Goal: Information Seeking & Learning: Learn about a topic

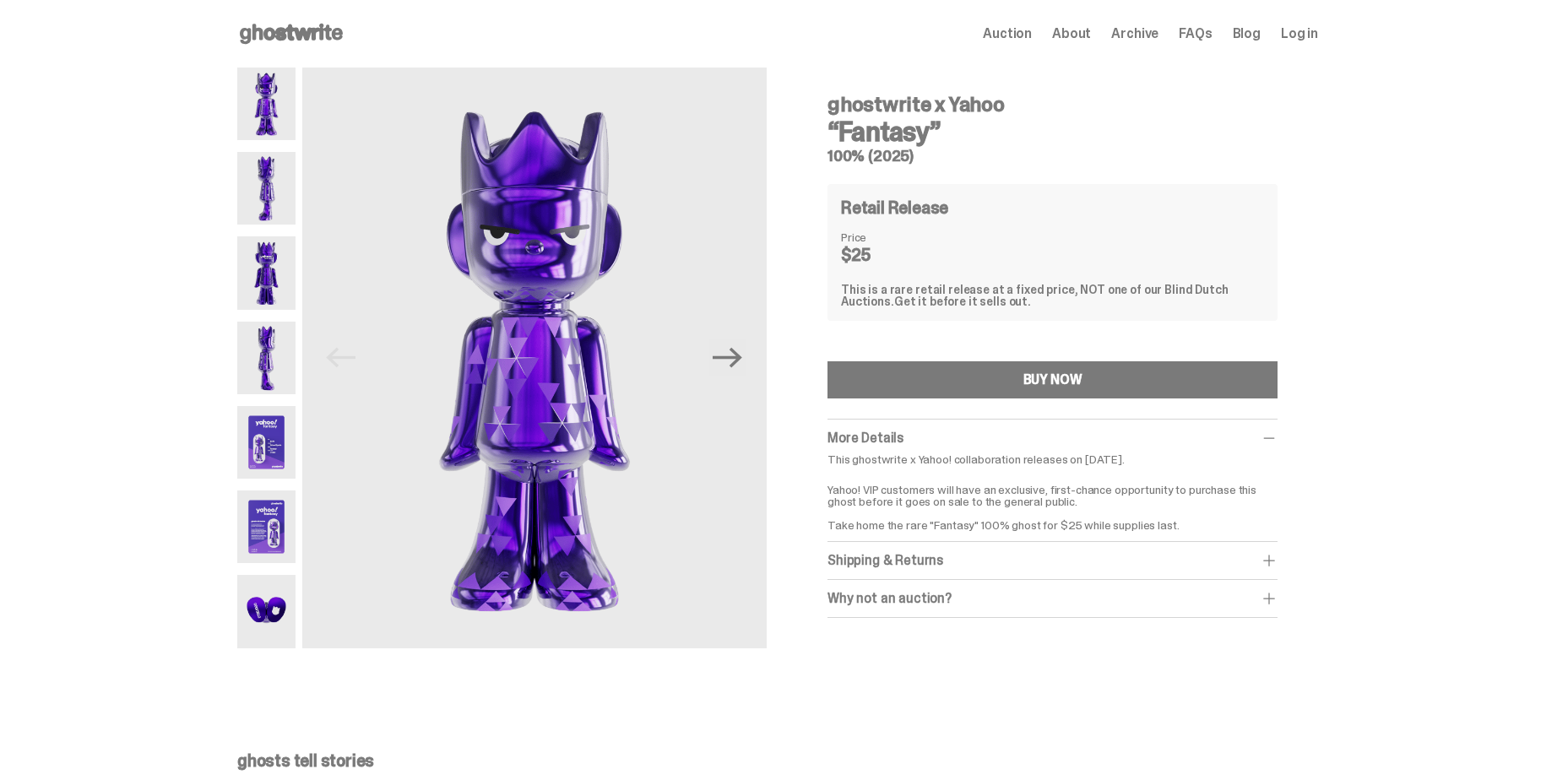
click at [266, 90] on img at bounding box center [266, 104] width 59 height 72
click at [278, 168] on img at bounding box center [266, 188] width 59 height 72
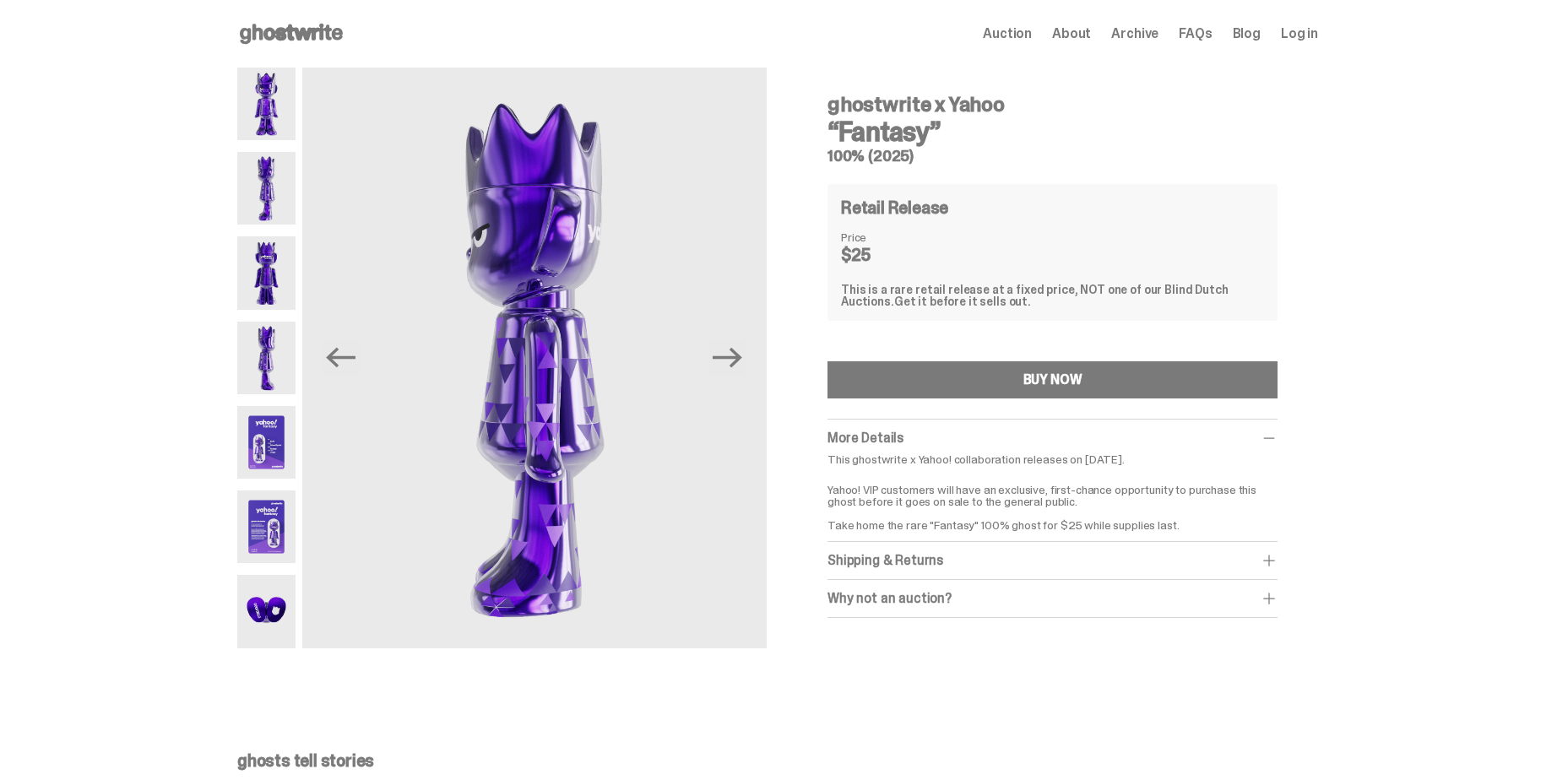
click at [285, 257] on img at bounding box center [266, 272] width 59 height 72
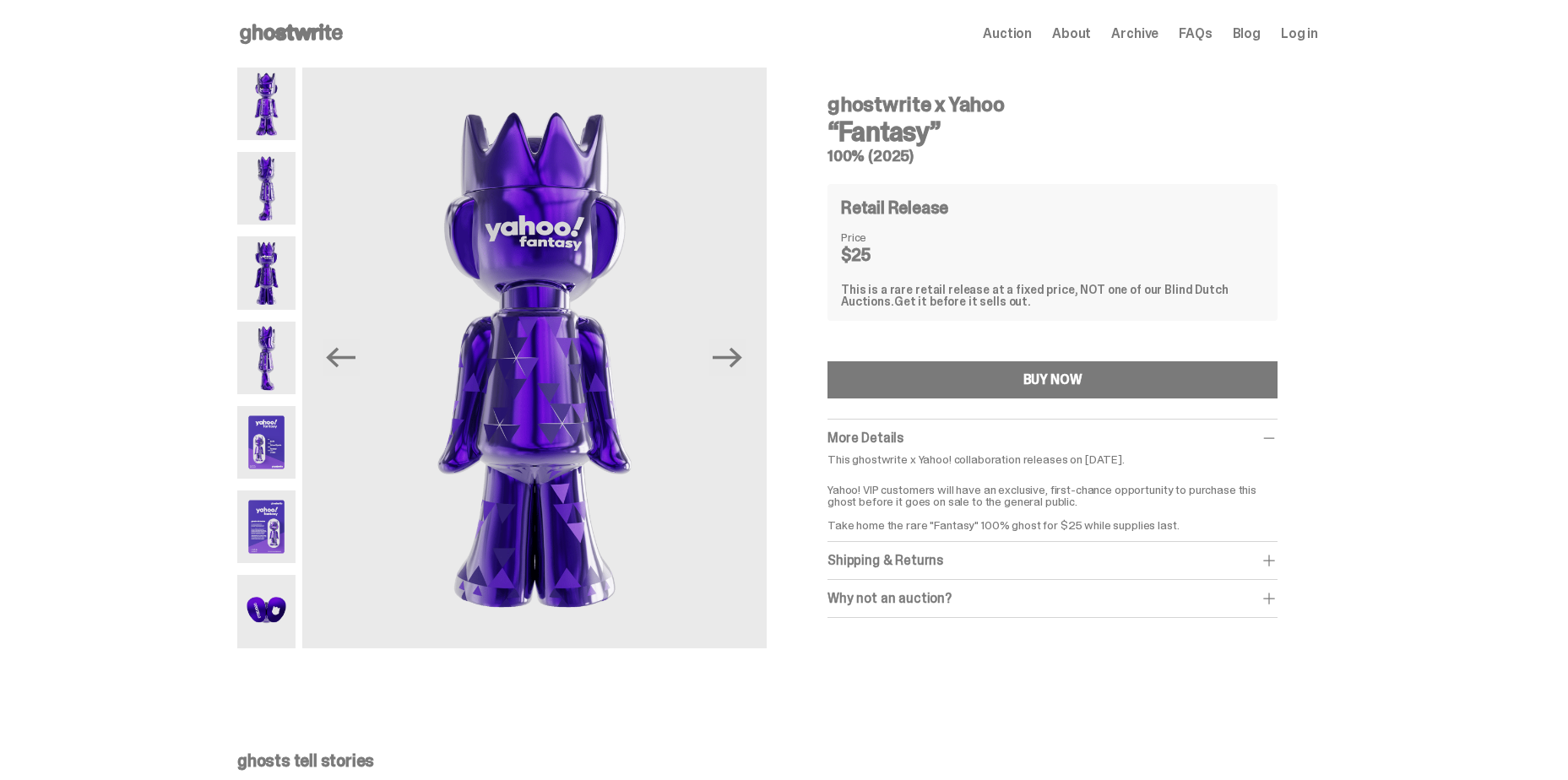
click at [284, 337] on img at bounding box center [266, 358] width 59 height 72
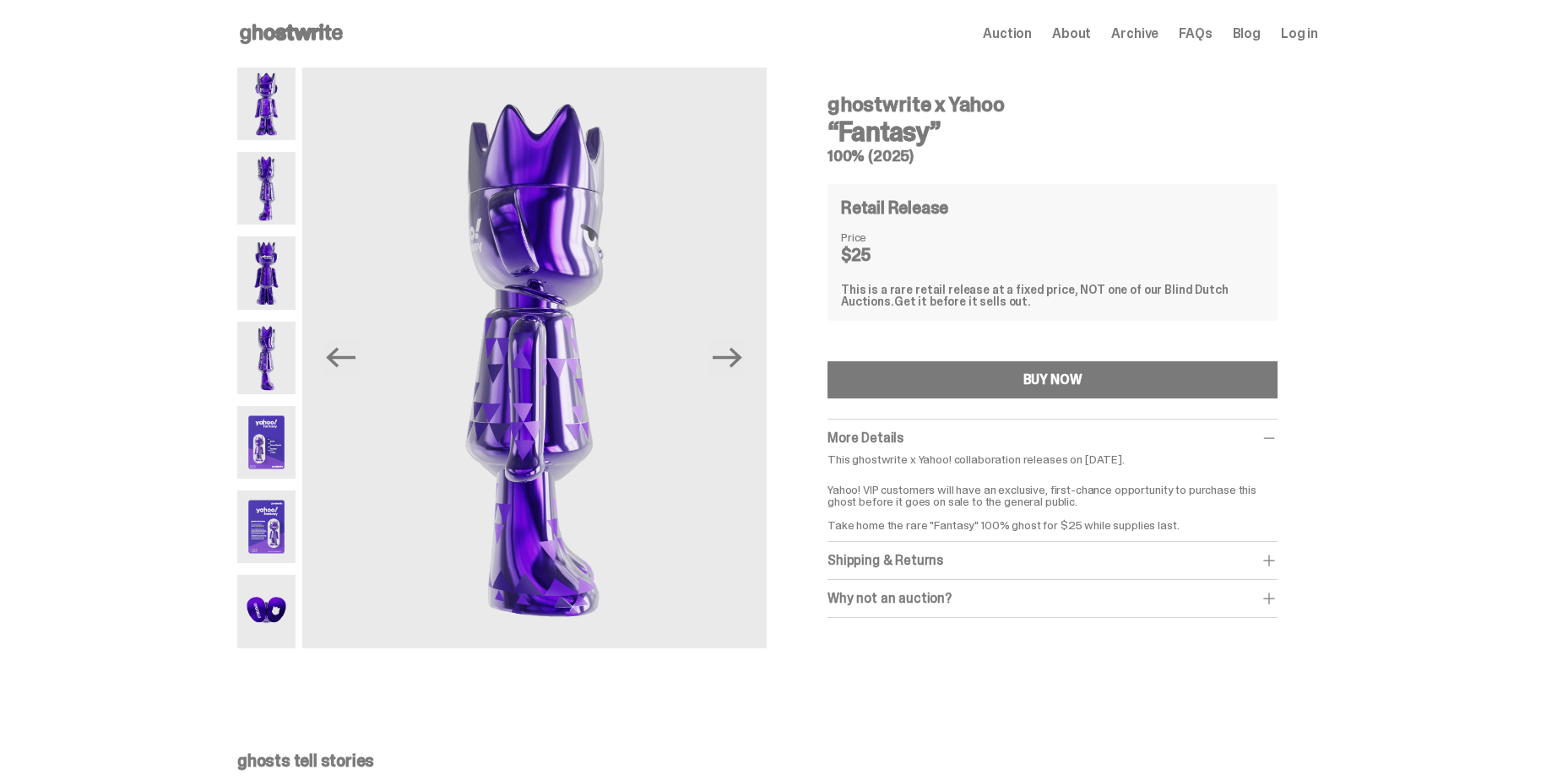
click at [277, 432] on img at bounding box center [266, 442] width 59 height 72
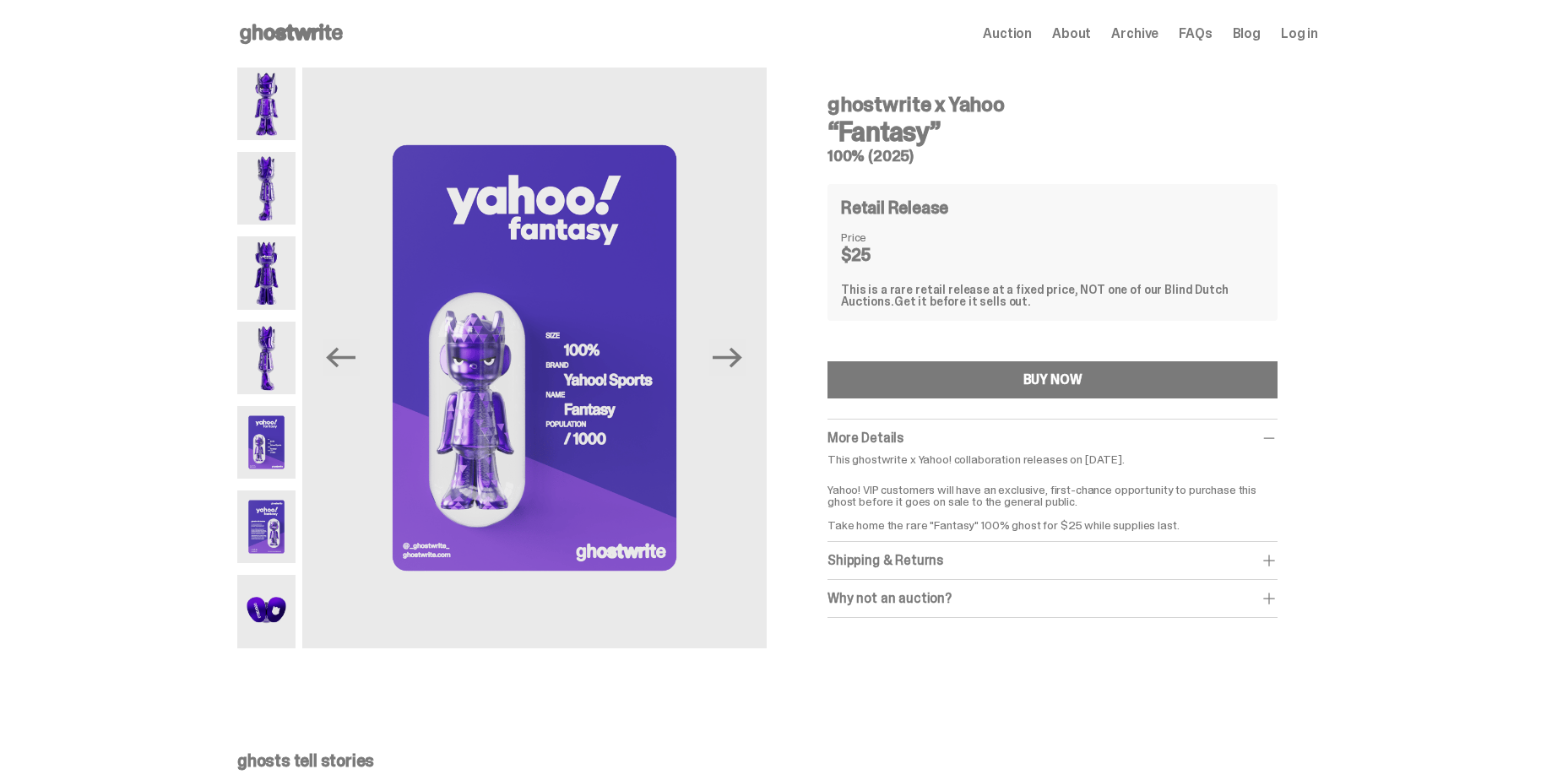
click at [280, 580] on img at bounding box center [266, 610] width 59 height 72
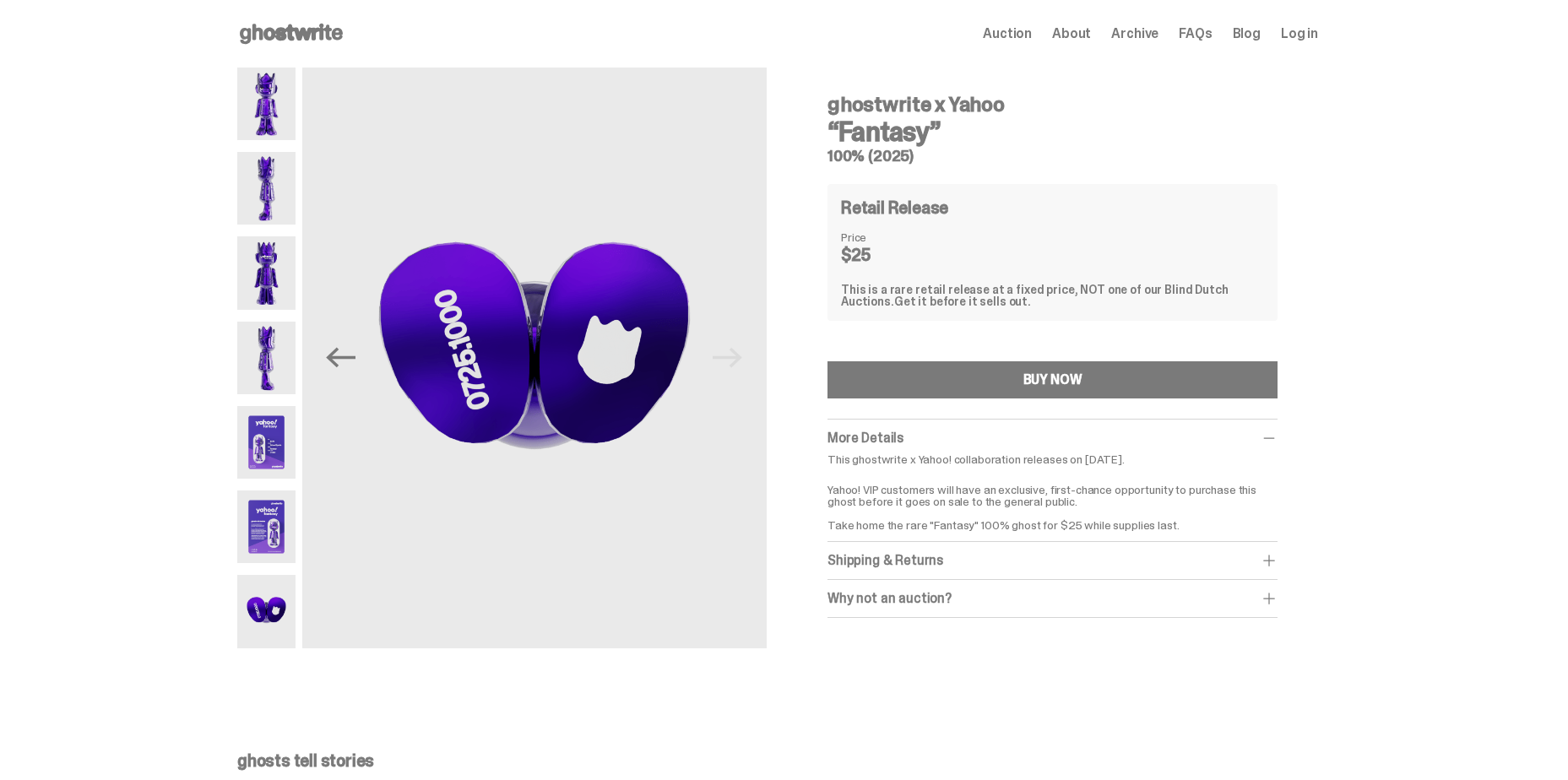
click at [278, 542] on img at bounding box center [266, 527] width 59 height 72
